Goal: Book appointment/travel/reservation

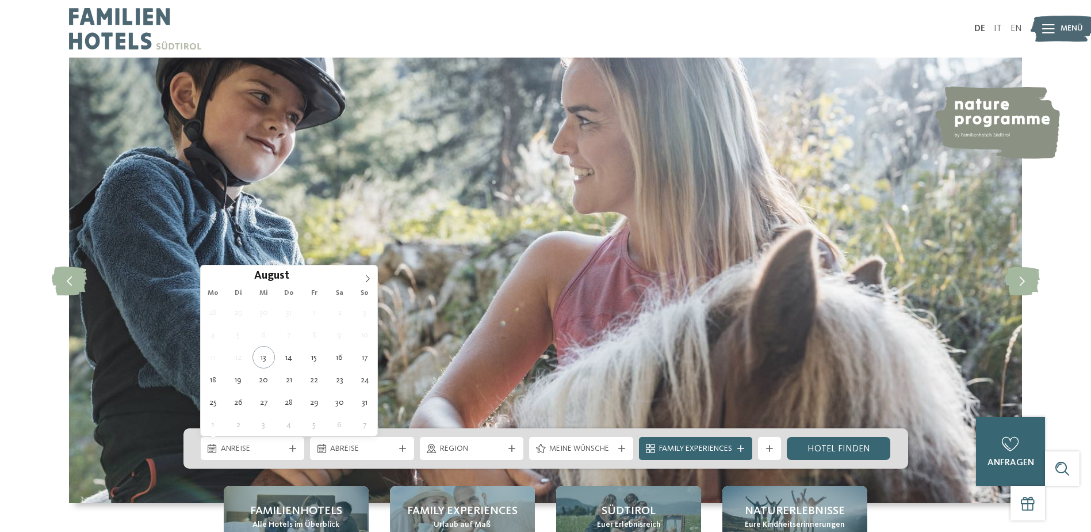
click at [290, 440] on div "Anreise" at bounding box center [253, 448] width 104 height 23
type div "25.08.2025"
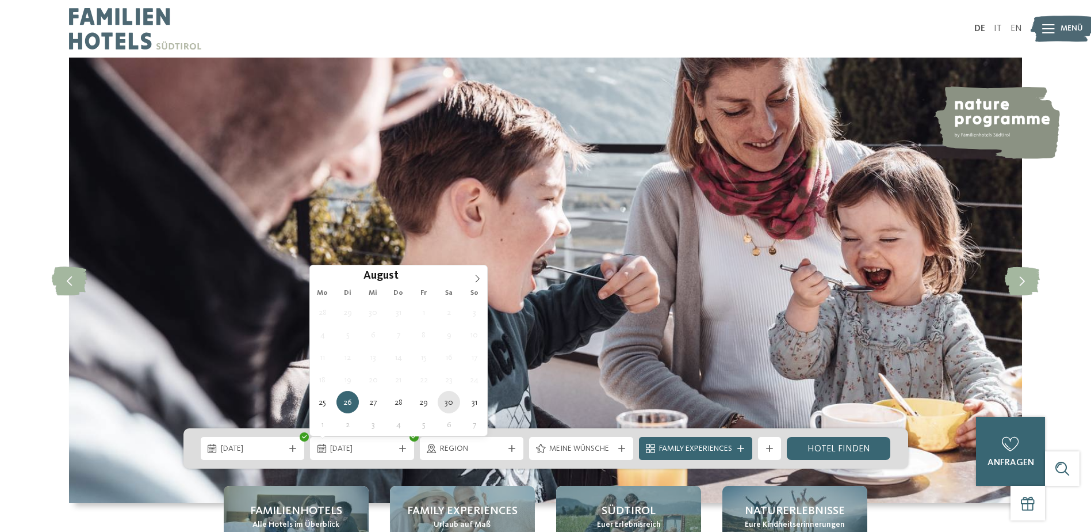
type div "30.08.2025"
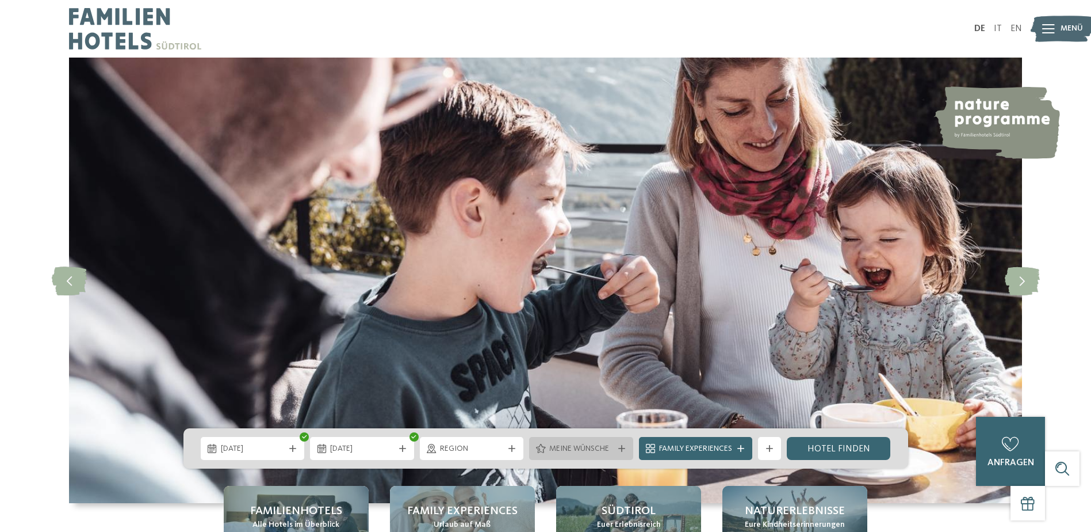
click at [578, 457] on div "Meine Wünsche" at bounding box center [581, 448] width 104 height 23
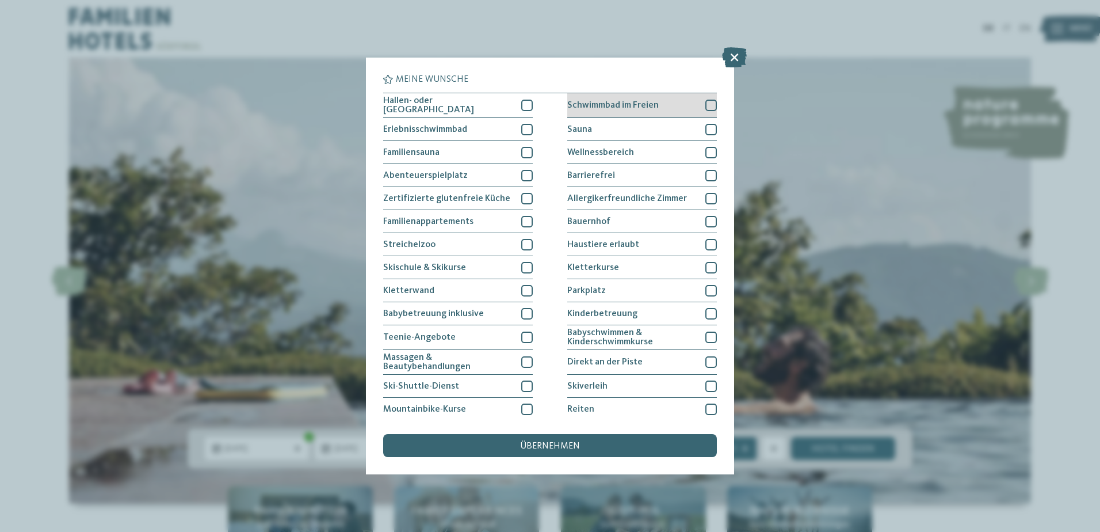
click at [655, 108] on div "Schwimmbad im Freien" at bounding box center [642, 105] width 150 height 25
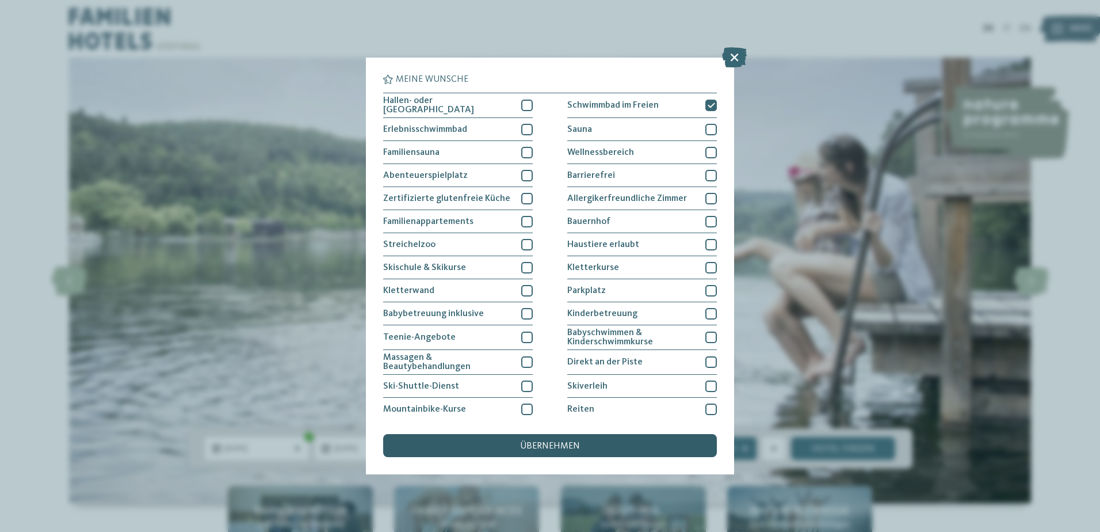
click at [553, 444] on span "übernehmen" at bounding box center [550, 445] width 60 height 9
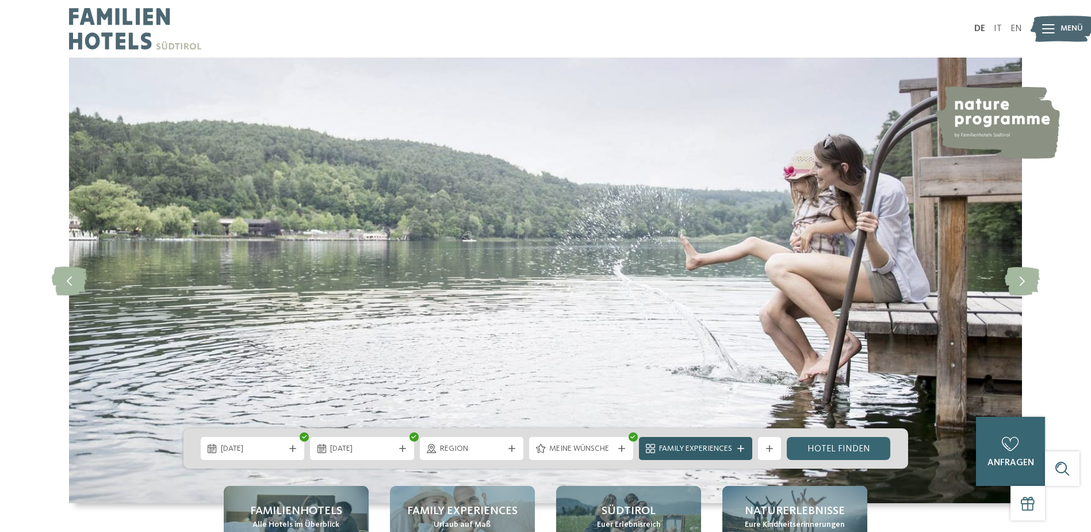
click at [733, 441] on div "Family Experiences" at bounding box center [695, 448] width 113 height 23
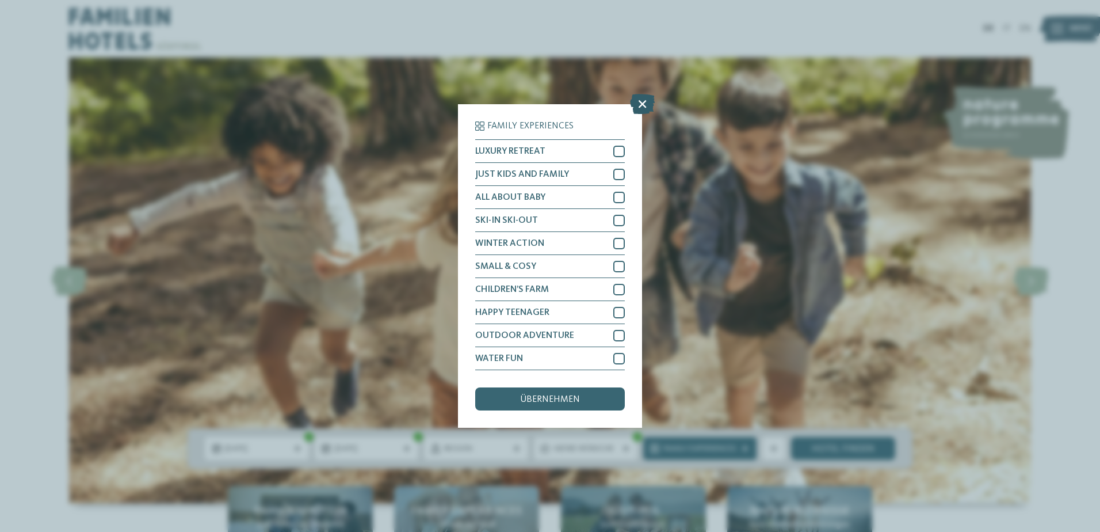
click at [636, 97] on icon at bounding box center [642, 104] width 25 height 20
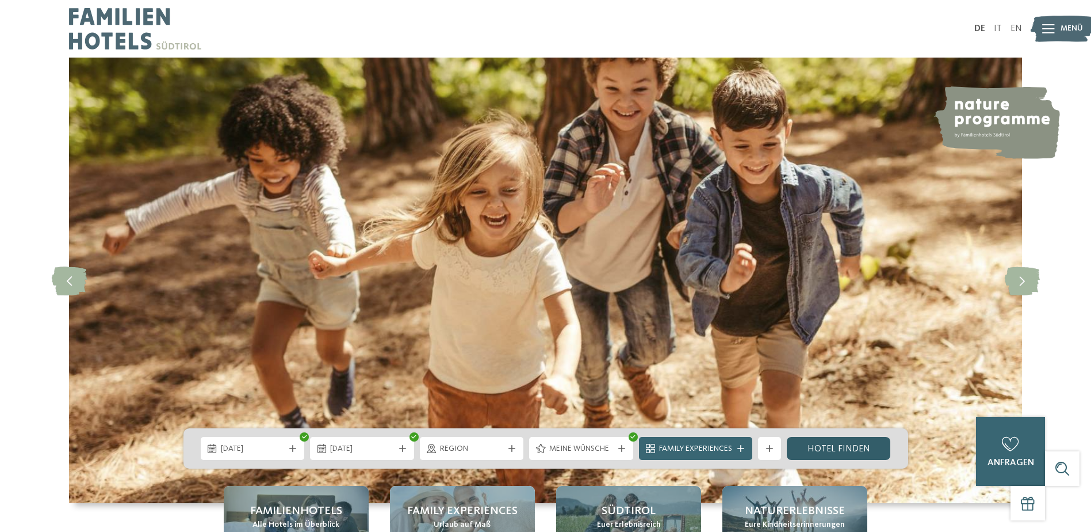
click at [831, 442] on link "Hotel finden" at bounding box center [839, 448] width 104 height 23
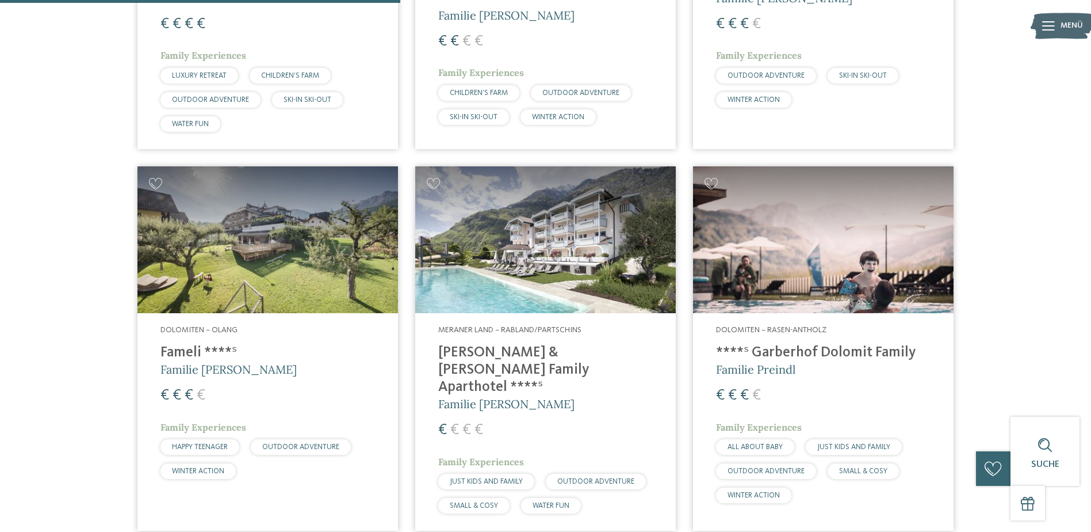
scroll to position [1040, 0]
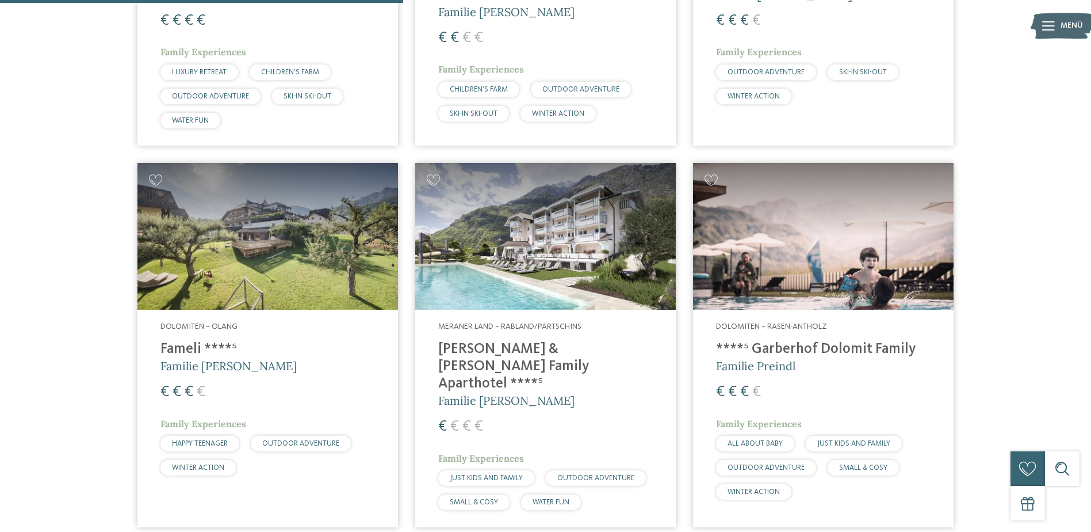
click at [525, 349] on h4 "Heidi & Edith Family Aparthotel ****ˢ" at bounding box center [545, 367] width 215 height 52
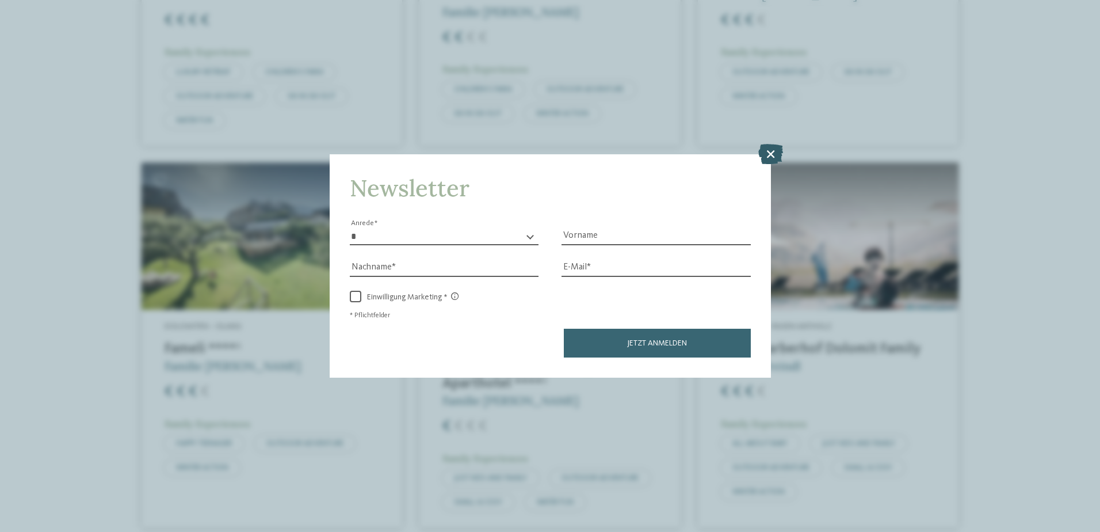
click at [767, 150] on icon at bounding box center [770, 153] width 25 height 20
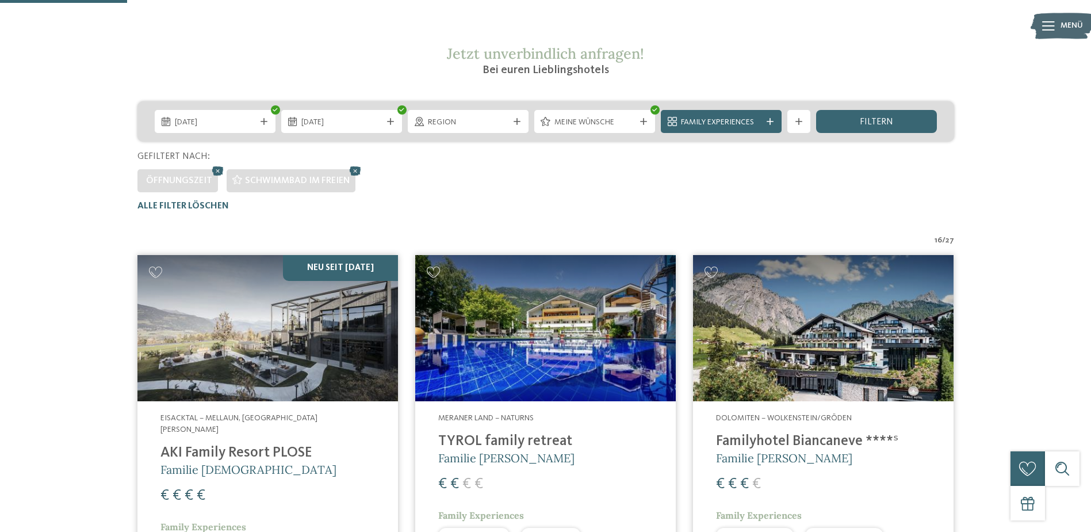
scroll to position [187, 0]
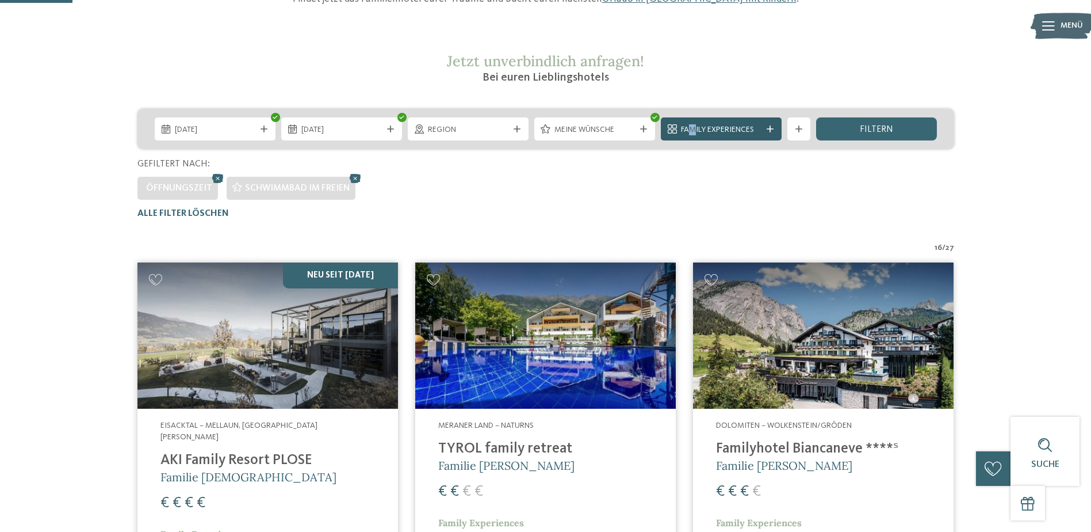
drag, startPoint x: 693, startPoint y: 115, endPoint x: 694, endPoint y: 133, distance: 17.9
click at [694, 133] on div "25.08.2025 30.08.2025" at bounding box center [545, 129] width 817 height 40
click at [694, 133] on span "Family Experiences" at bounding box center [721, 130] width 81 height 12
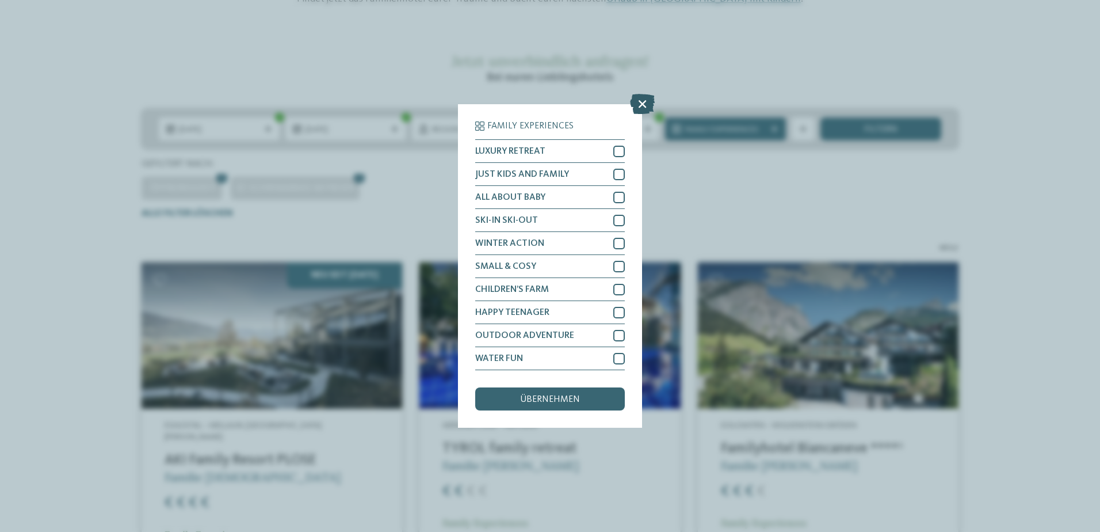
click at [639, 112] on icon at bounding box center [642, 104] width 25 height 20
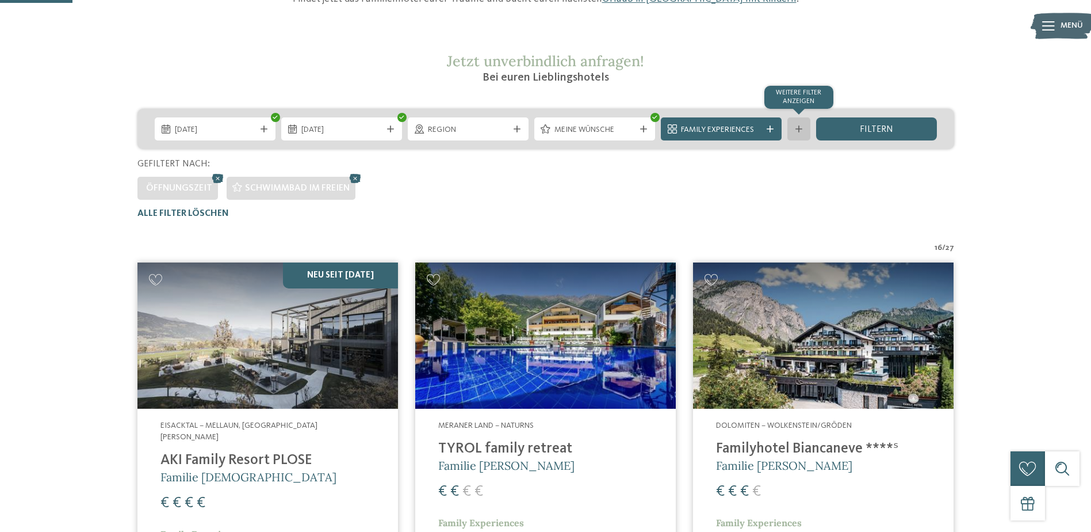
click at [789, 133] on div "Weitere Filter anzeigen" at bounding box center [799, 128] width 23 height 23
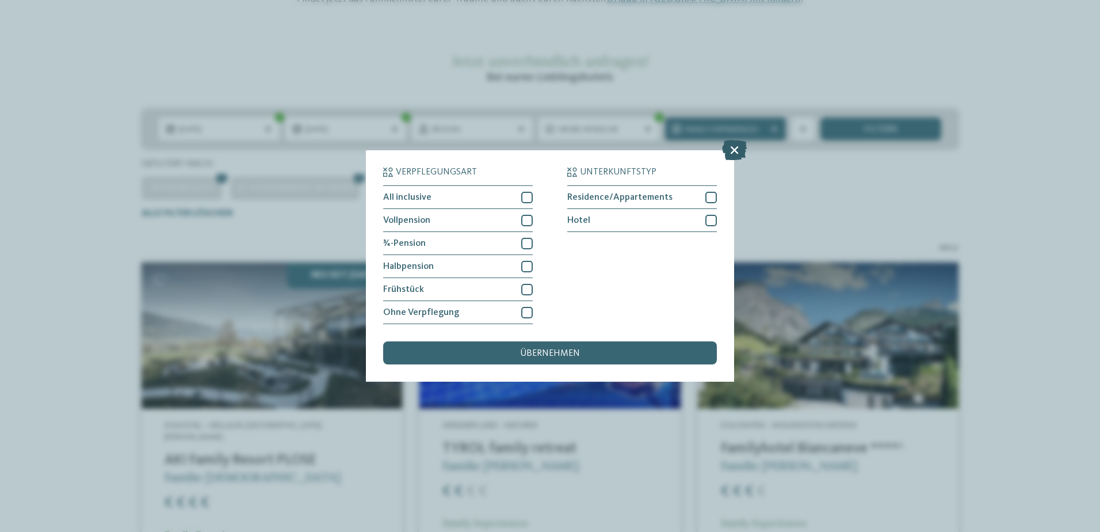
click at [735, 148] on icon at bounding box center [734, 150] width 25 height 20
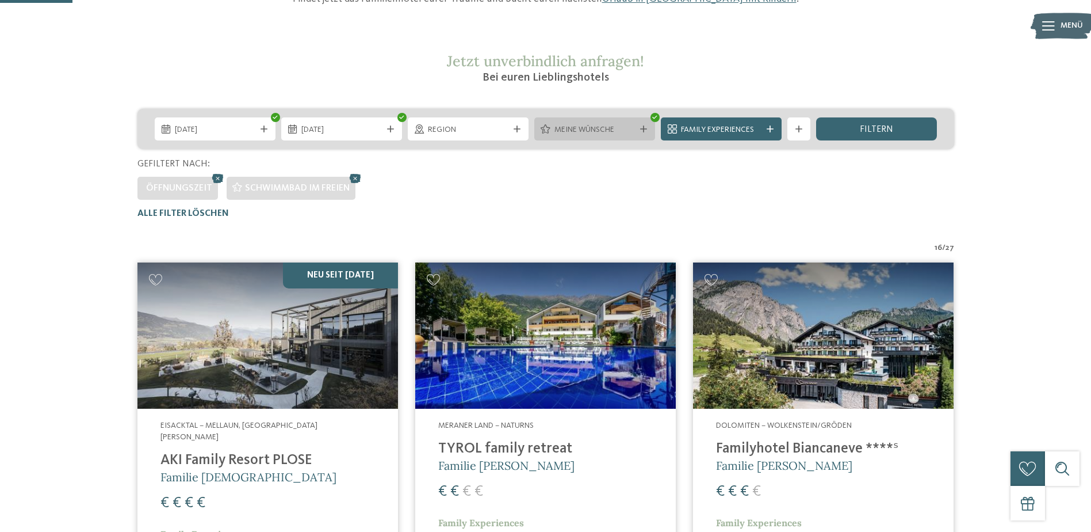
click at [633, 124] on span "Meine Wünsche" at bounding box center [595, 130] width 81 height 12
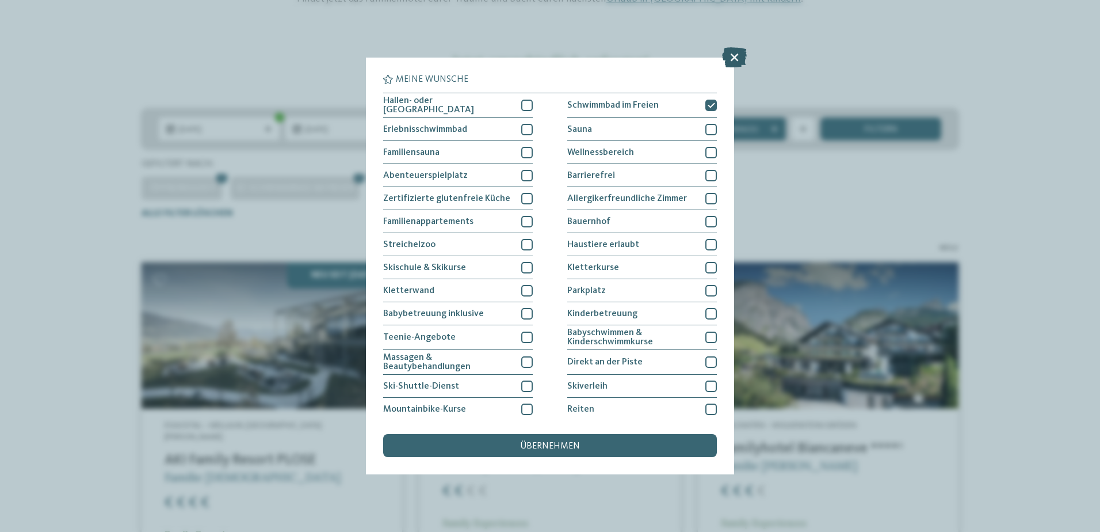
click at [729, 55] on icon at bounding box center [734, 57] width 25 height 20
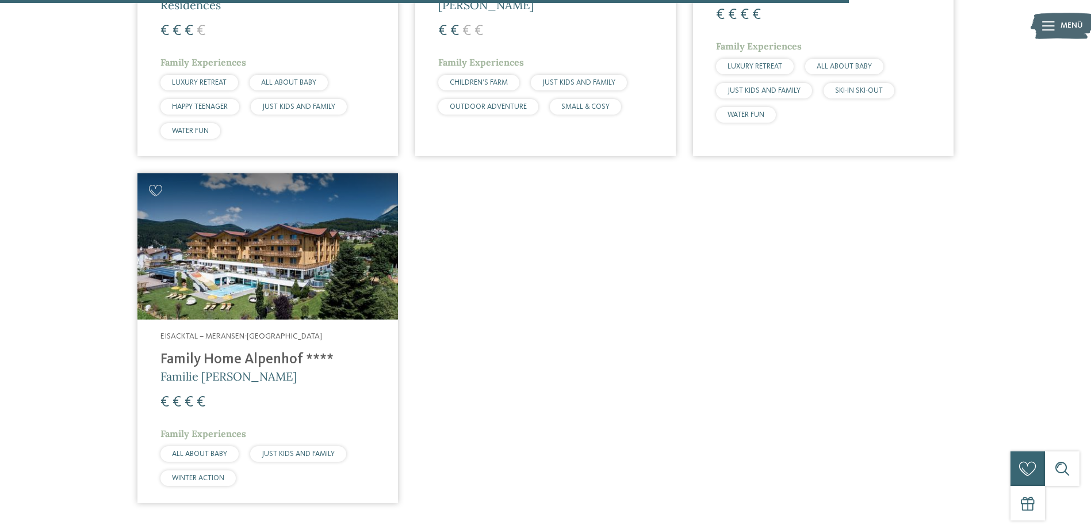
scroll to position [2191, 0]
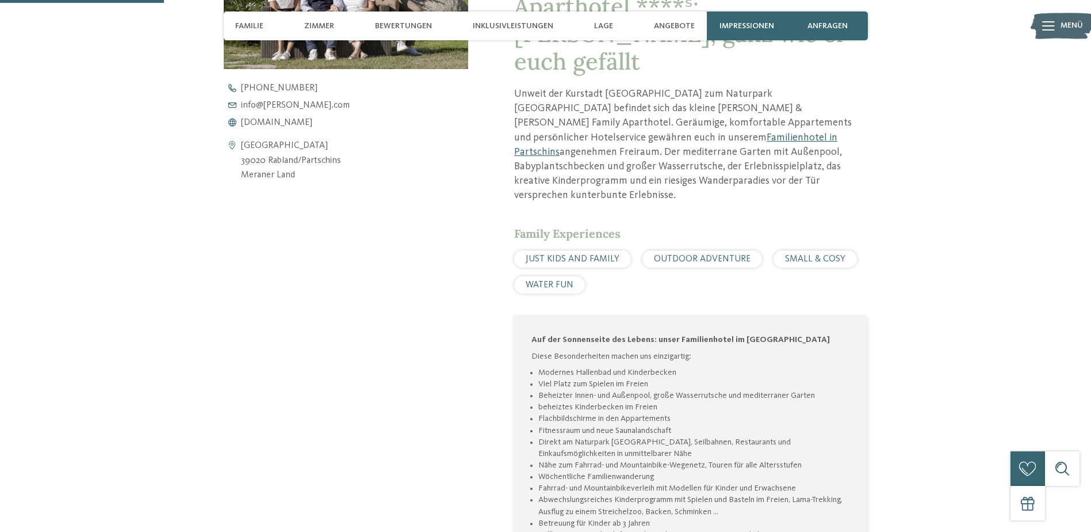
scroll to position [593, 0]
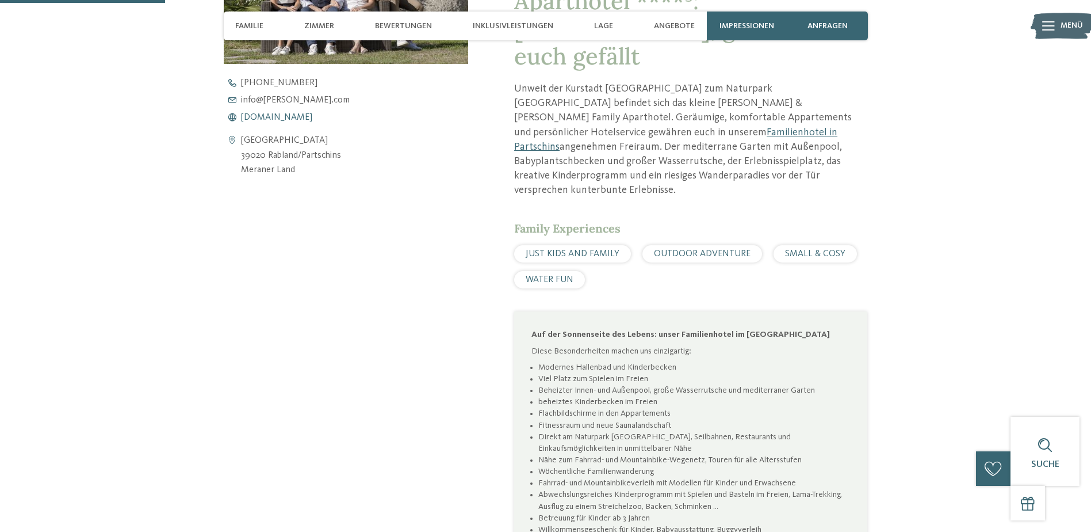
click at [299, 113] on span "www.heidi-edith.com" at bounding box center [276, 117] width 71 height 9
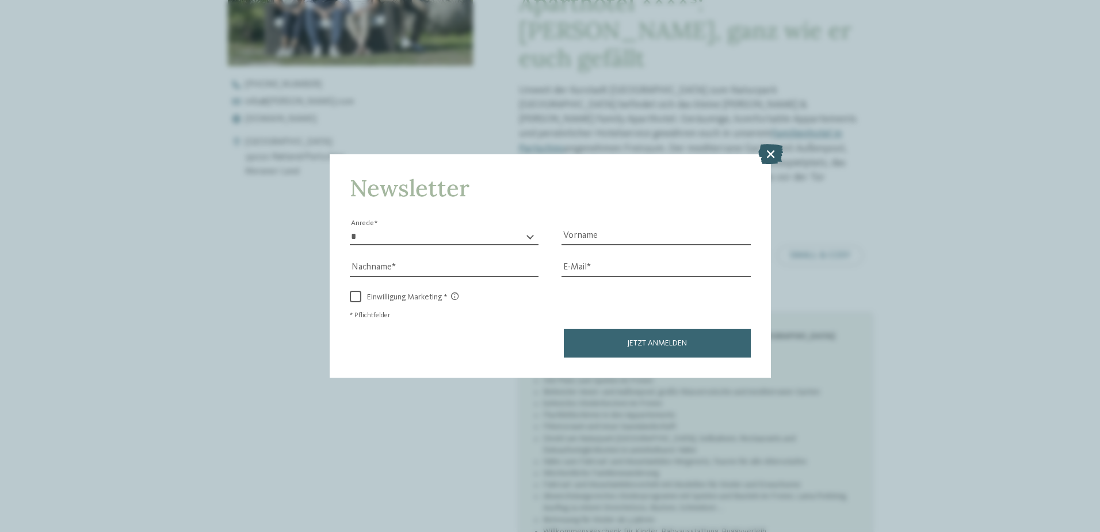
click at [767, 152] on icon at bounding box center [770, 153] width 25 height 20
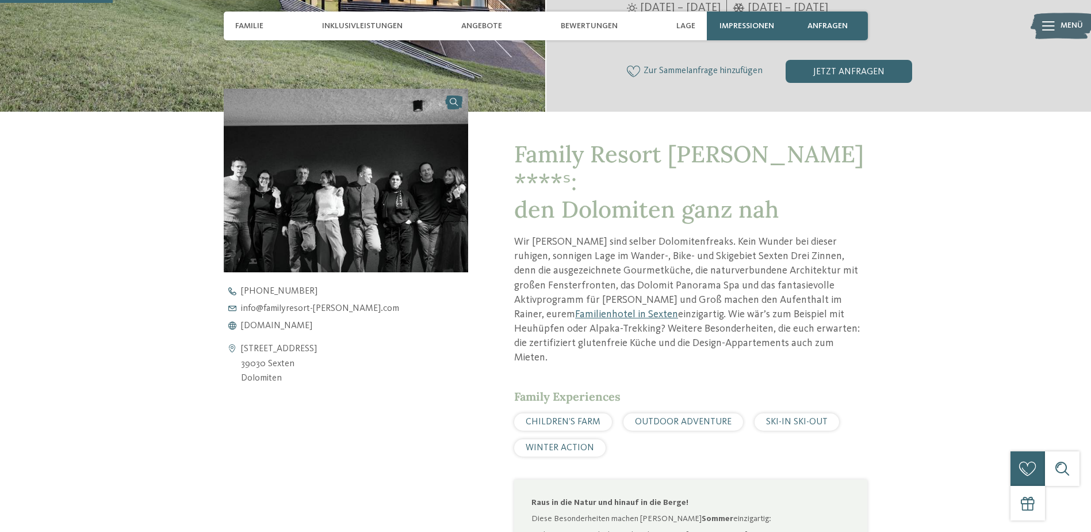
scroll to position [365, 0]
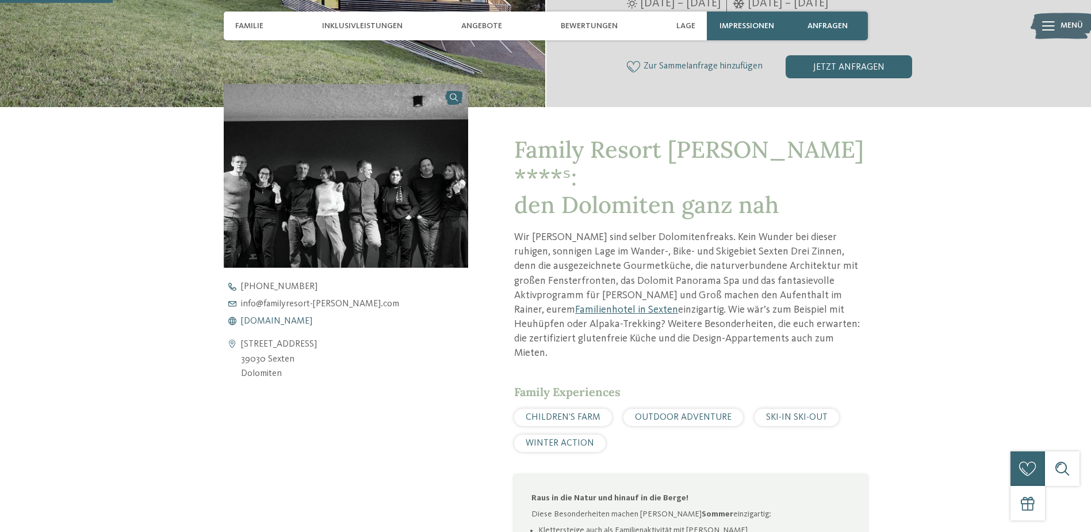
click at [312, 319] on span "www.familyresort-rainer.com" at bounding box center [276, 320] width 71 height 9
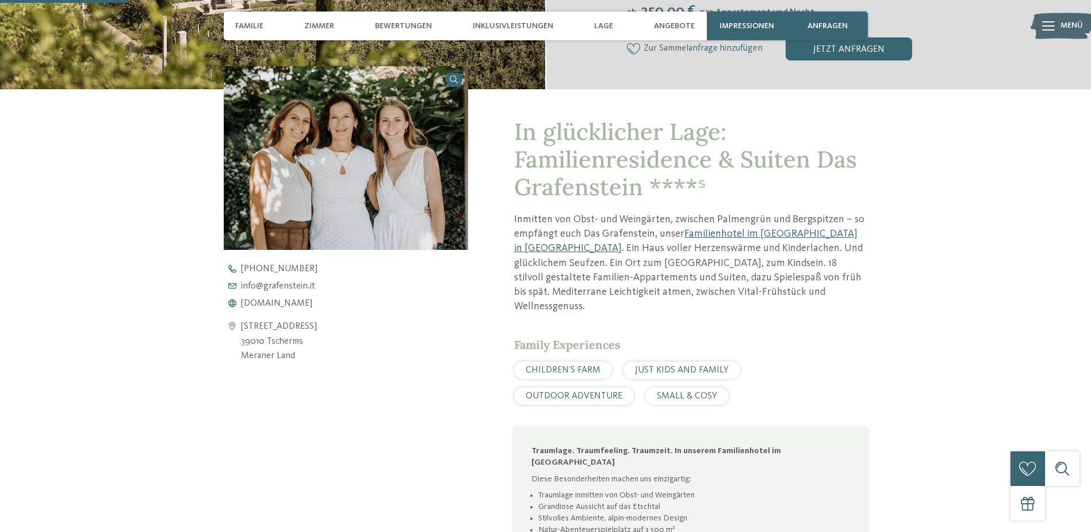
scroll to position [441, 0]
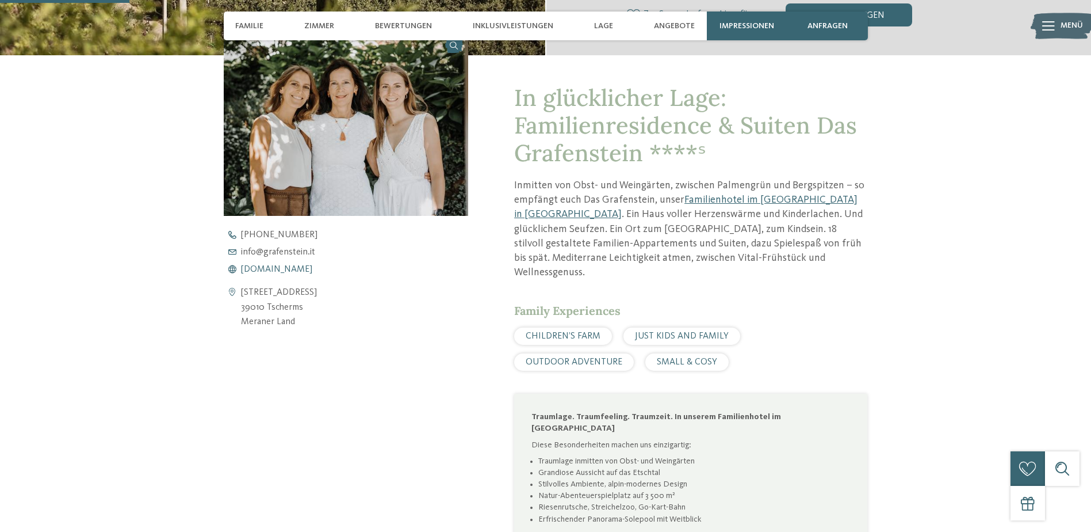
click at [304, 269] on span "[DOMAIN_NAME]" at bounding box center [276, 269] width 71 height 9
